Goal: Manage account settings

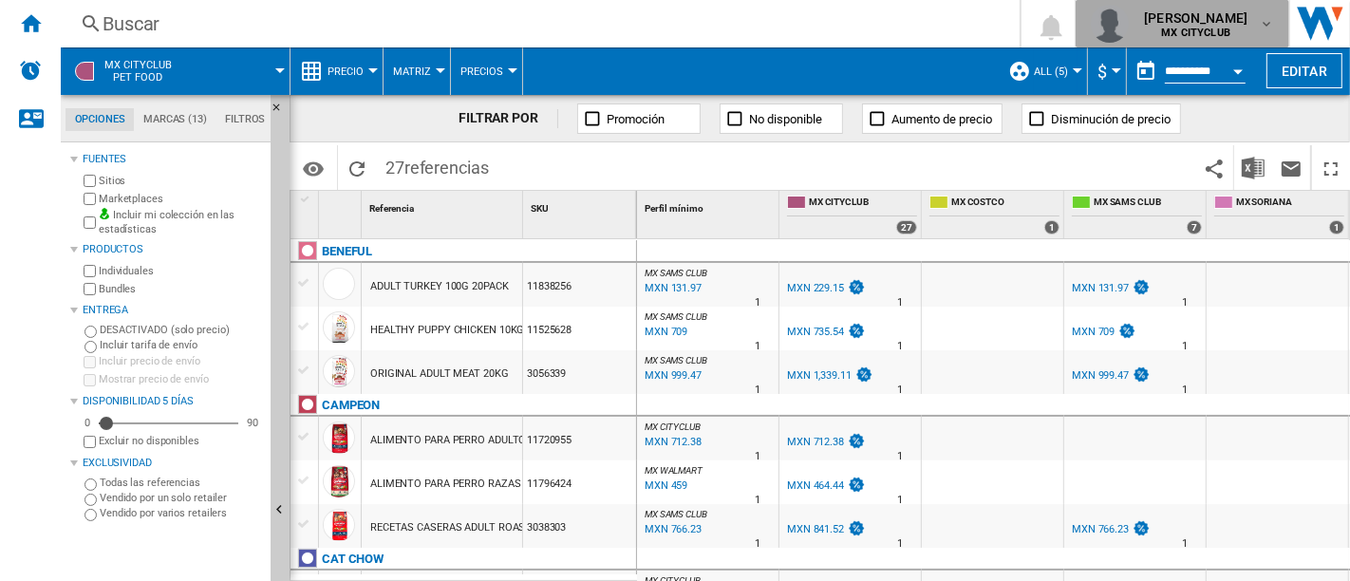
click at [1259, 20] on md-icon "button" at bounding box center [1266, 23] width 15 height 15
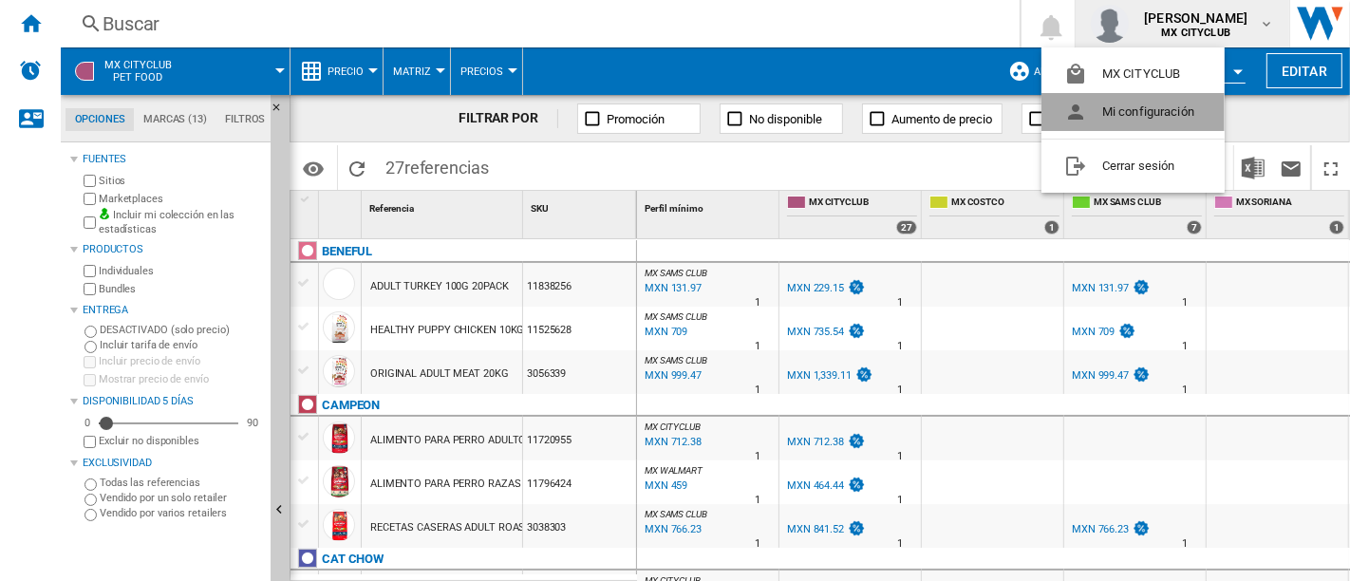
click at [1169, 113] on button "Mi configuración" at bounding box center [1132, 112] width 183 height 38
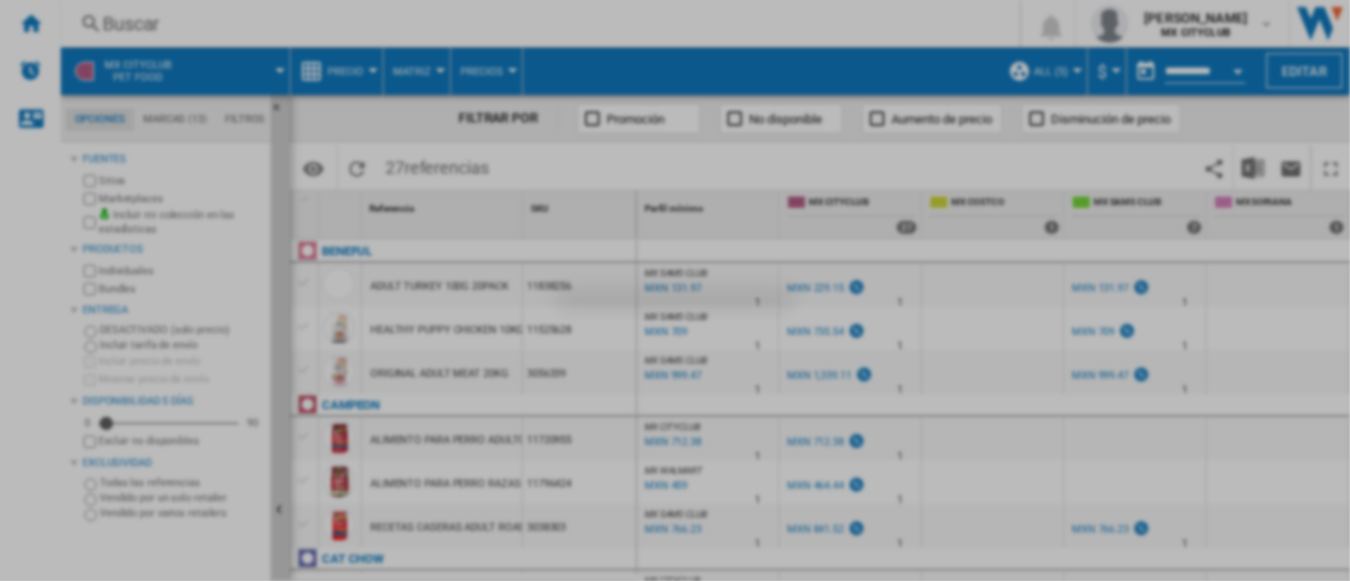
click at [1169, 113] on div at bounding box center [675, 290] width 1350 height 581
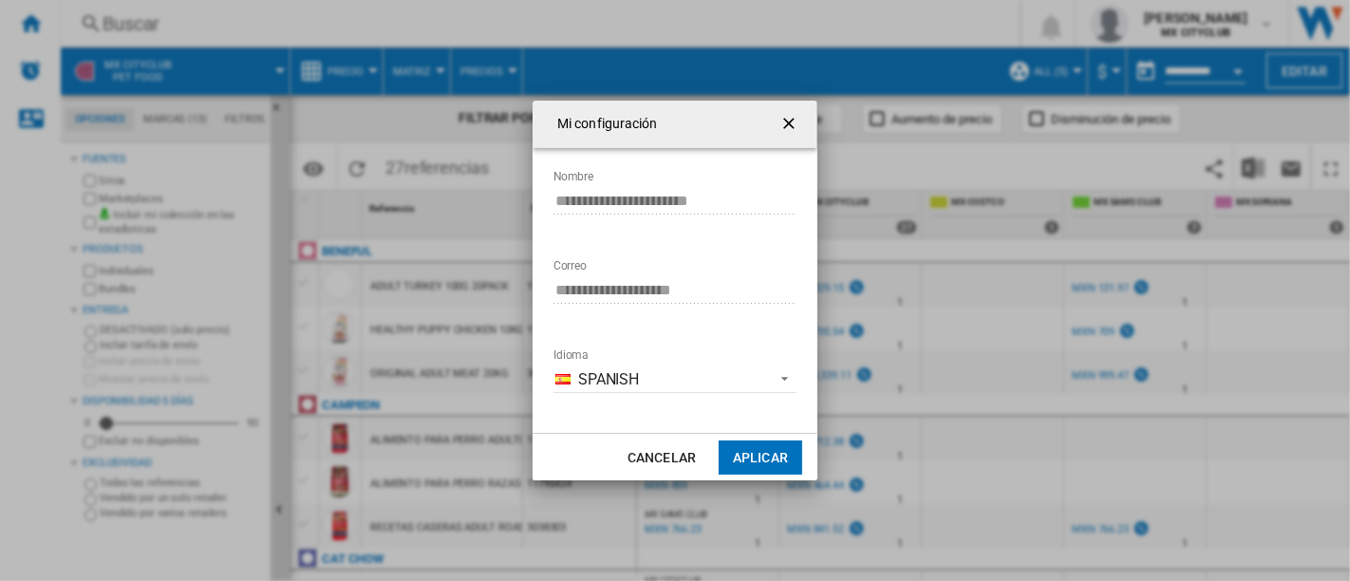
click at [783, 123] on ng-md-icon "getI18NText('BUTTONS.CLOSE_DIALOG')" at bounding box center [790, 125] width 23 height 23
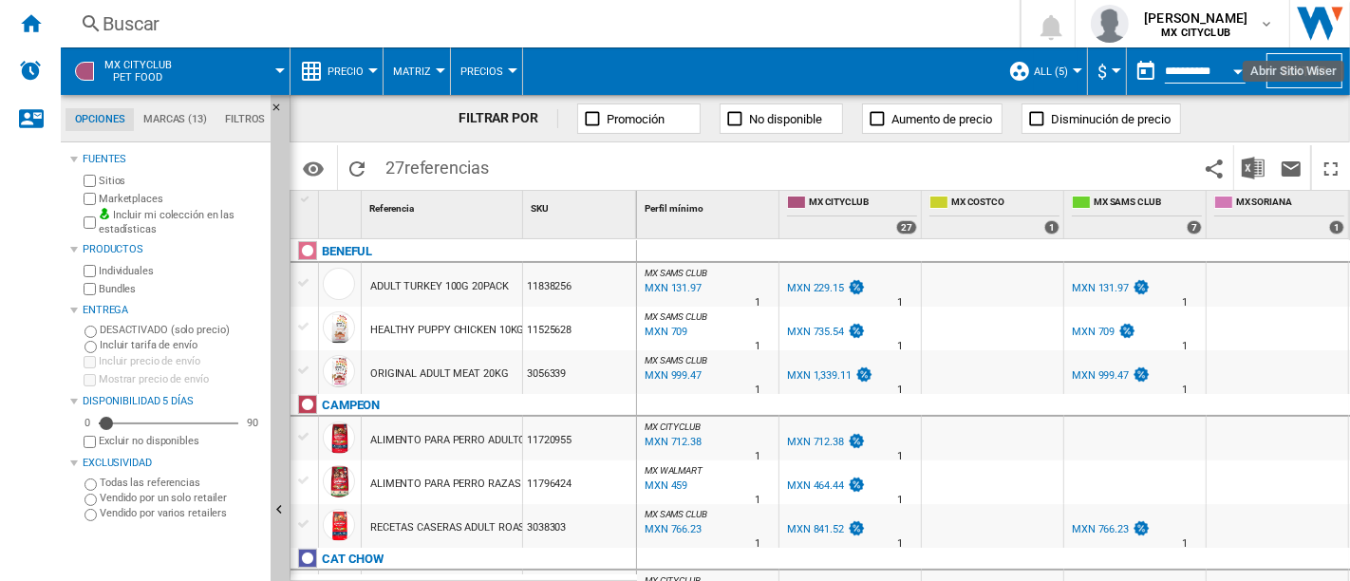
click at [1318, 17] on img "Abrir Sitio Wiser" at bounding box center [1320, 23] width 60 height 47
click at [21, 122] on ng-md-icon "Contáctanos" at bounding box center [30, 117] width 23 height 23
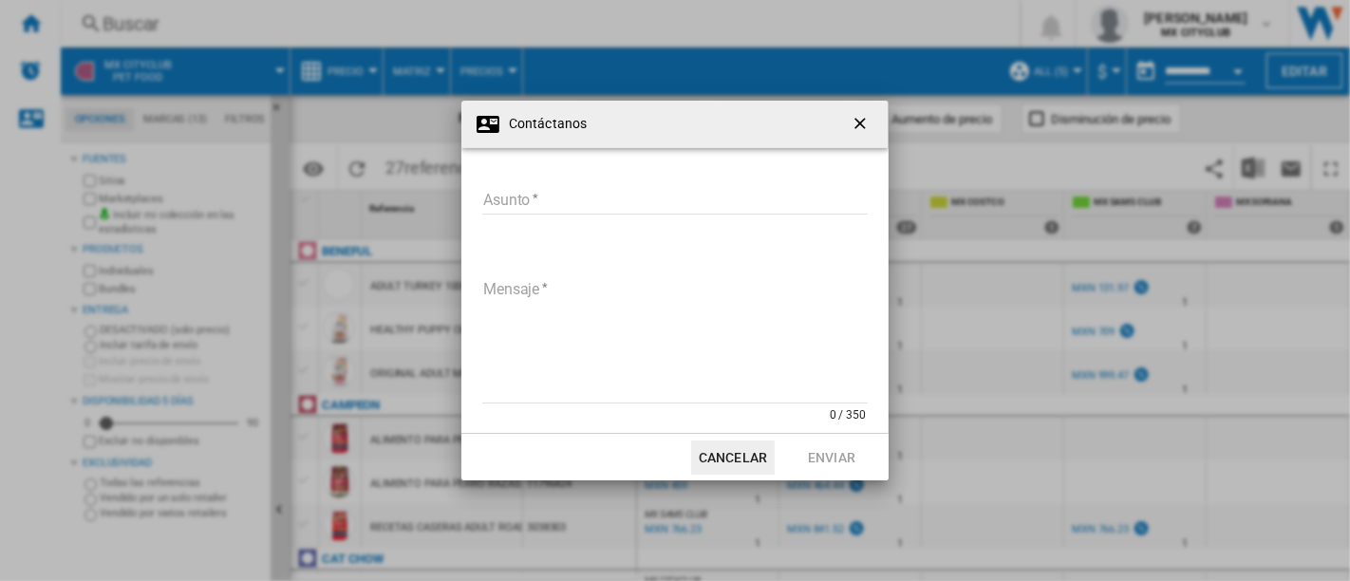
click at [856, 121] on ng-md-icon "getI18NText('BUTTONS.CLOSE_DIALOG')" at bounding box center [862, 125] width 23 height 23
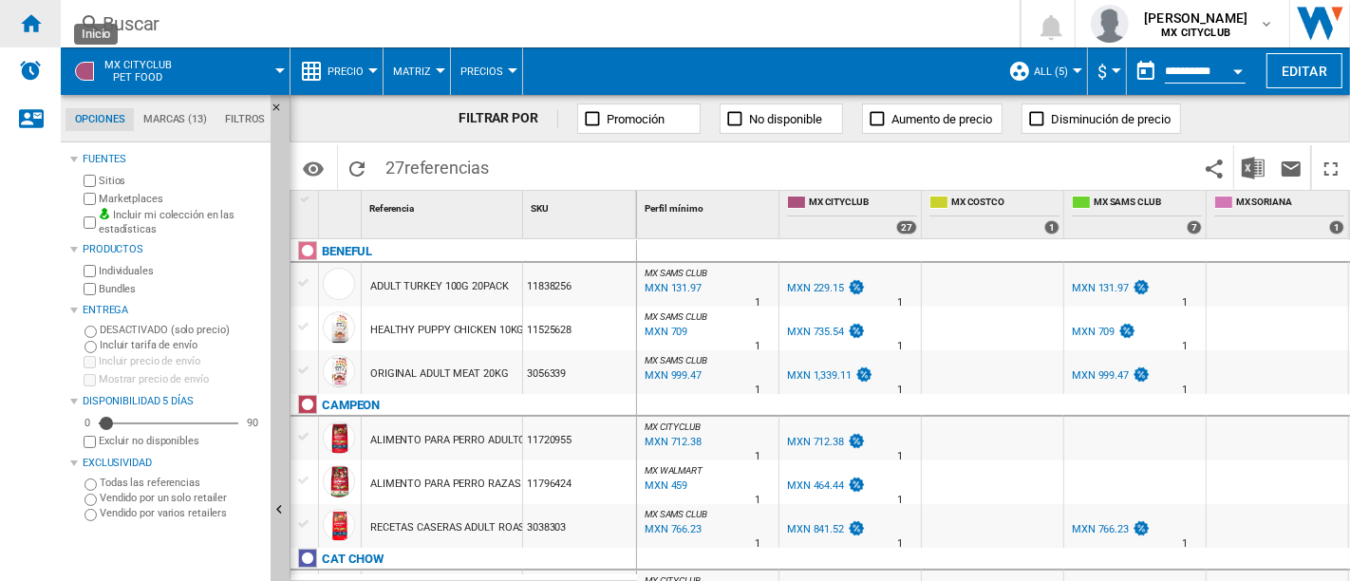
click at [35, 19] on ng-md-icon "Inicio" at bounding box center [30, 22] width 23 height 23
